Goal: Find specific page/section: Find specific page/section

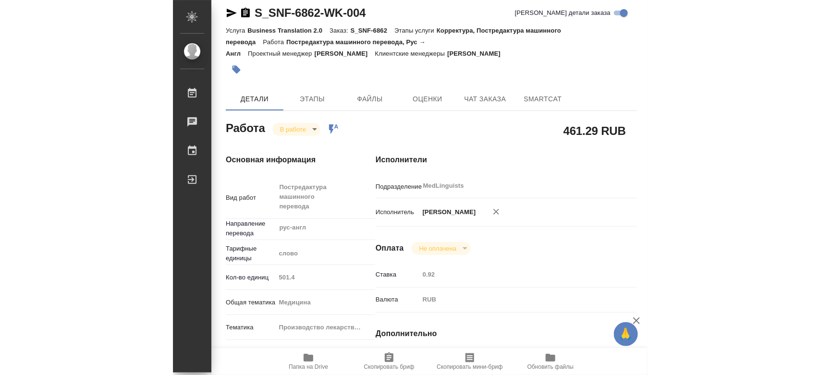
scroll to position [10, 0]
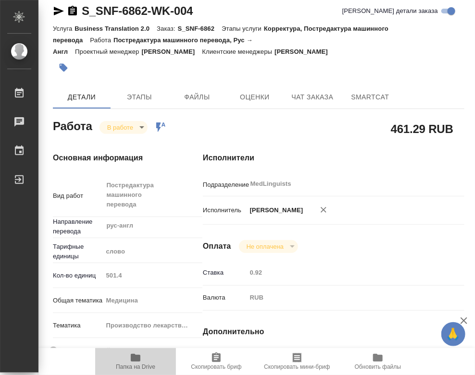
click at [137, 355] on icon "button" at bounding box center [136, 358] width 12 height 12
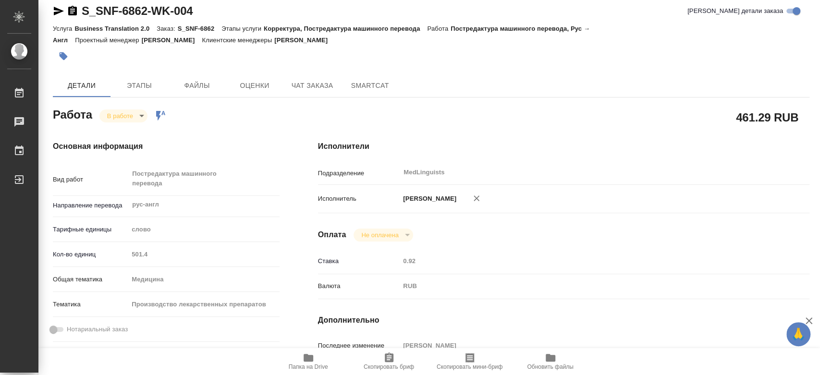
click at [125, 114] on body "🙏 .cls-1 fill:#fff; AWATERA Chernyayeva Tatyana Работы 0 Чаты График Выйти S_SN…" at bounding box center [410, 187] width 820 height 375
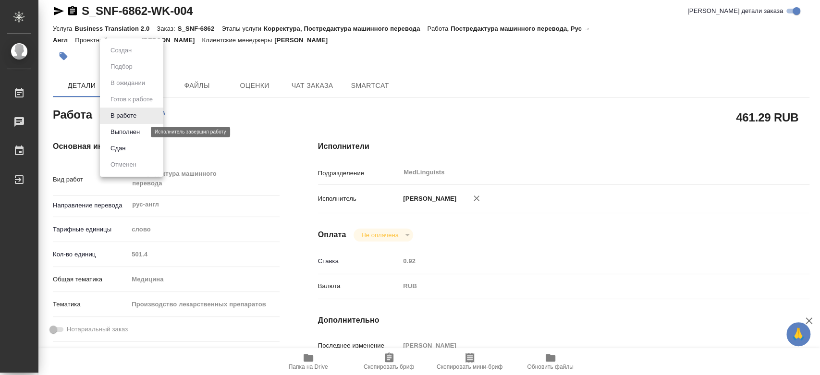
click at [127, 130] on button "Выполнен" at bounding box center [125, 132] width 35 height 11
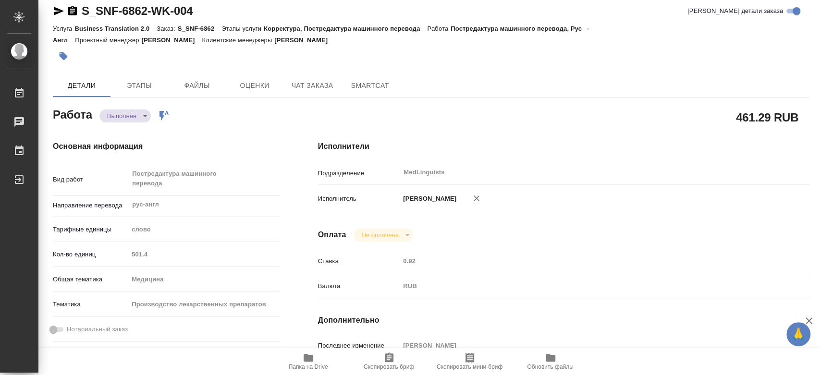
type textarea "x"
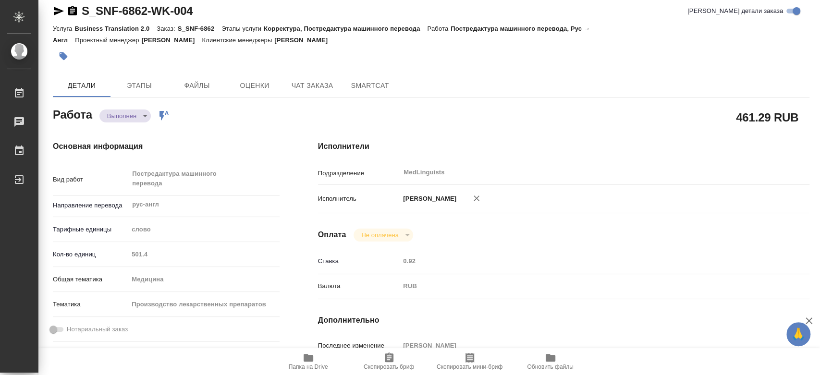
type textarea "x"
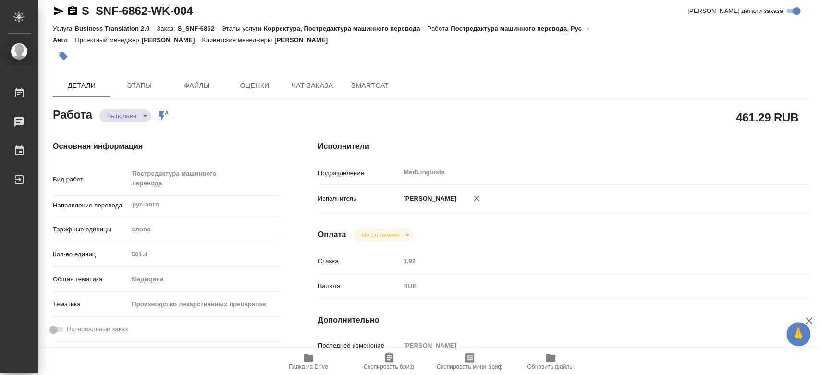
type textarea "x"
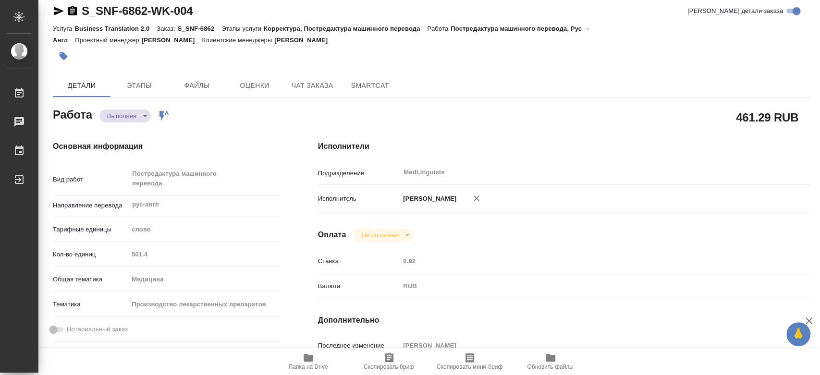
type textarea "x"
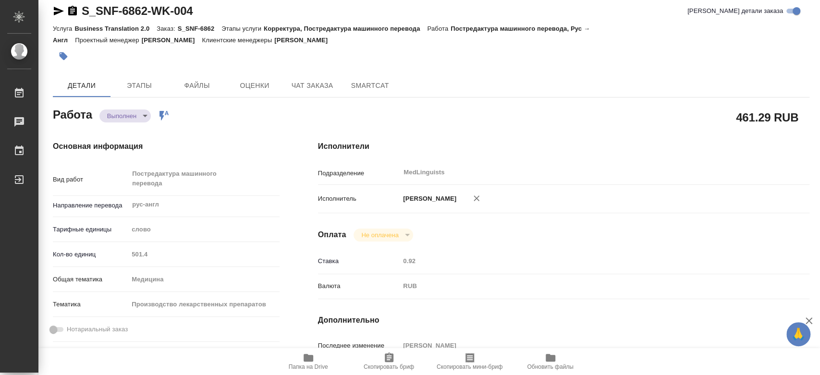
type textarea "x"
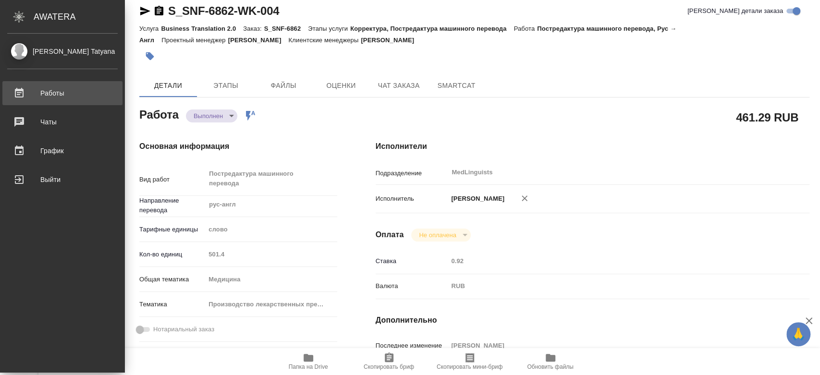
click at [49, 94] on div "Работы" at bounding box center [62, 93] width 111 height 14
type textarea "x"
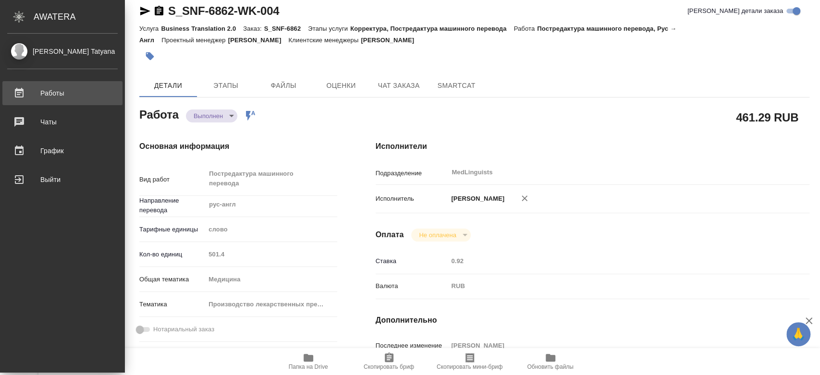
type textarea "x"
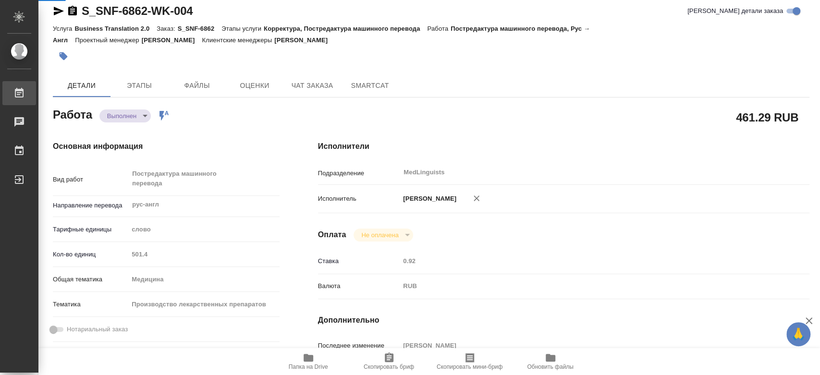
type textarea "x"
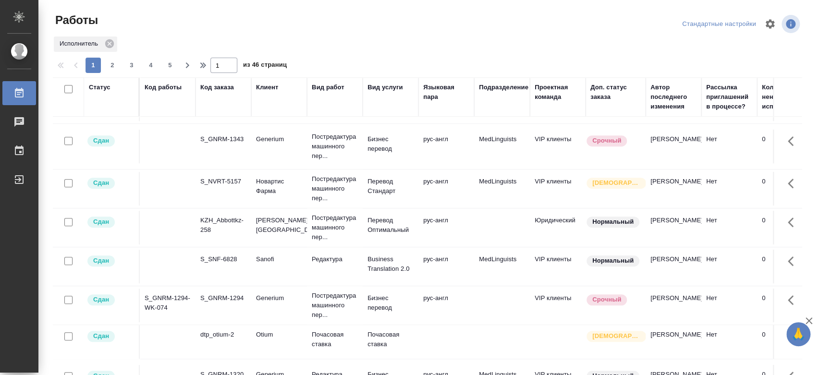
scroll to position [53, 0]
